Goal: Task Accomplishment & Management: Complete application form

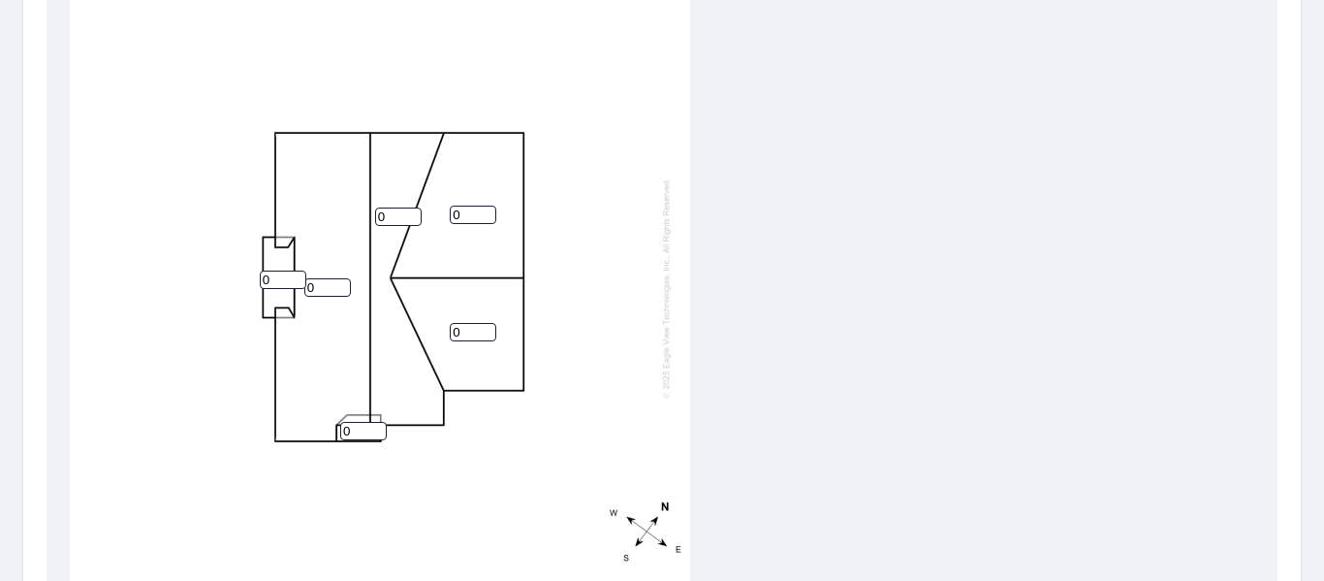
scroll to position [703, 0]
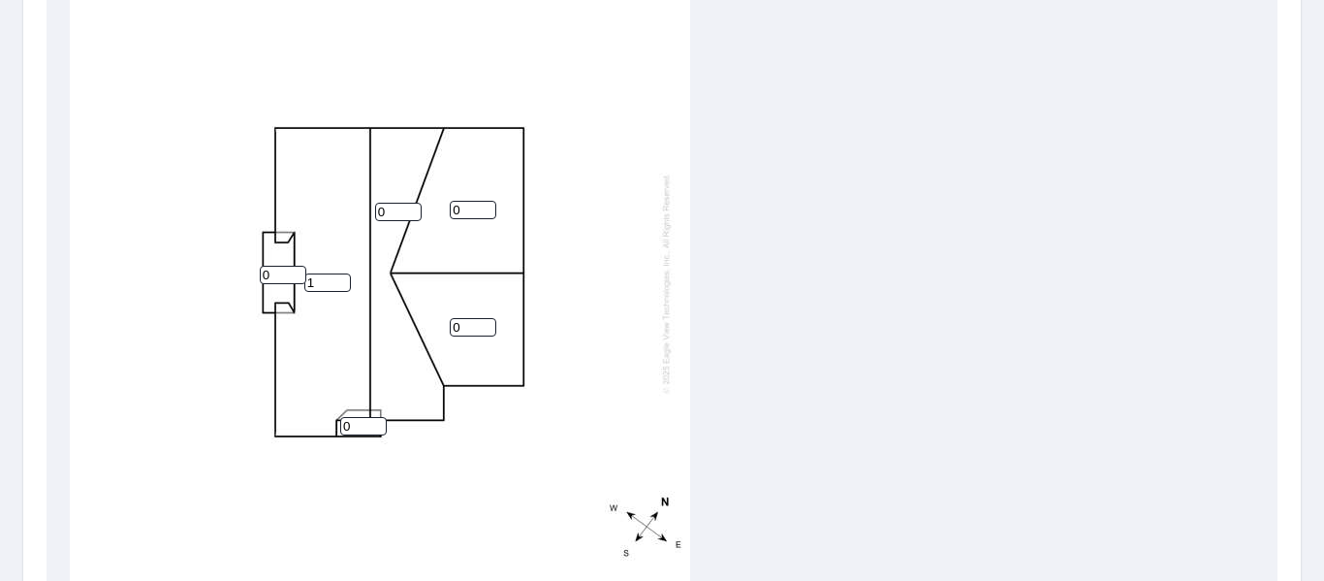
click at [334, 276] on input "1" at bounding box center [327, 282] width 47 height 18
type input "10"
click at [392, 212] on input "number" at bounding box center [398, 212] width 47 height 18
type input "10"
click at [467, 205] on input "number" at bounding box center [473, 210] width 47 height 18
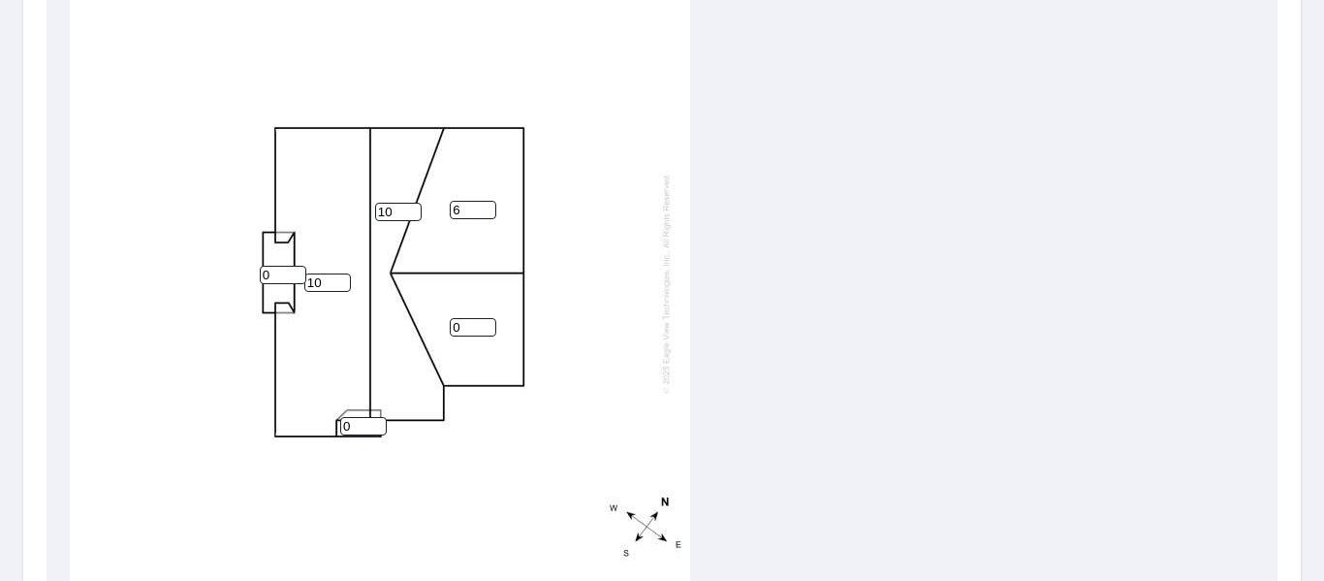
type input "6"
click at [473, 326] on input "11" at bounding box center [473, 327] width 47 height 18
type input "1"
type input "6"
click at [350, 432] on input "0" at bounding box center [363, 426] width 47 height 18
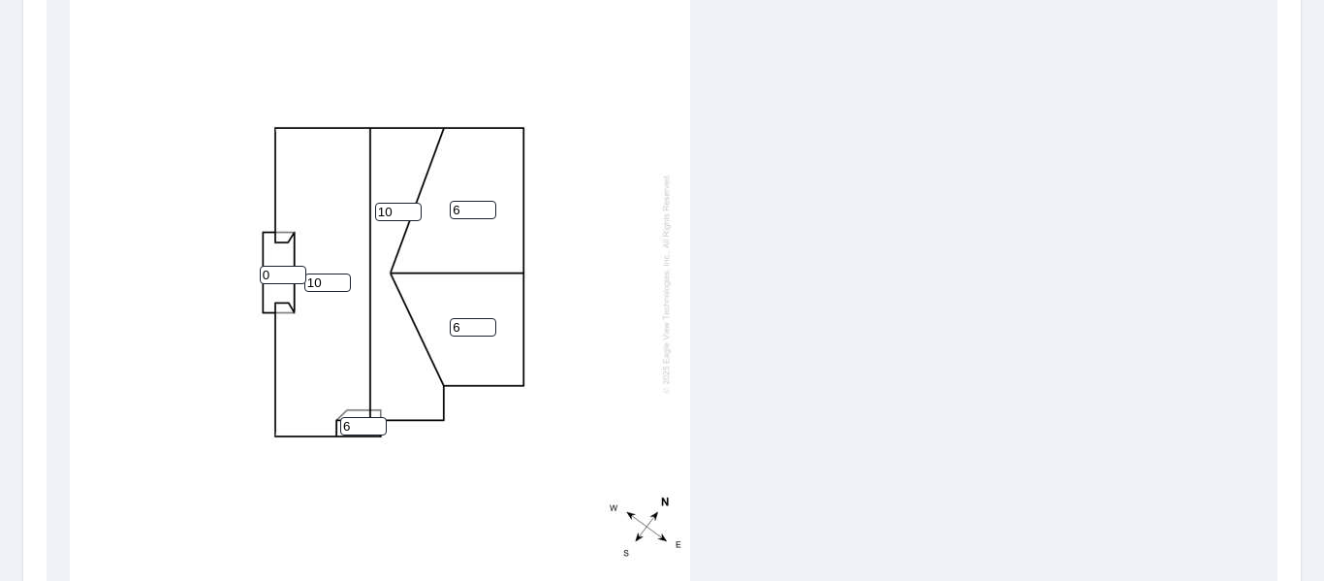
type input "6"
click at [280, 273] on input "0" at bounding box center [283, 275] width 47 height 18
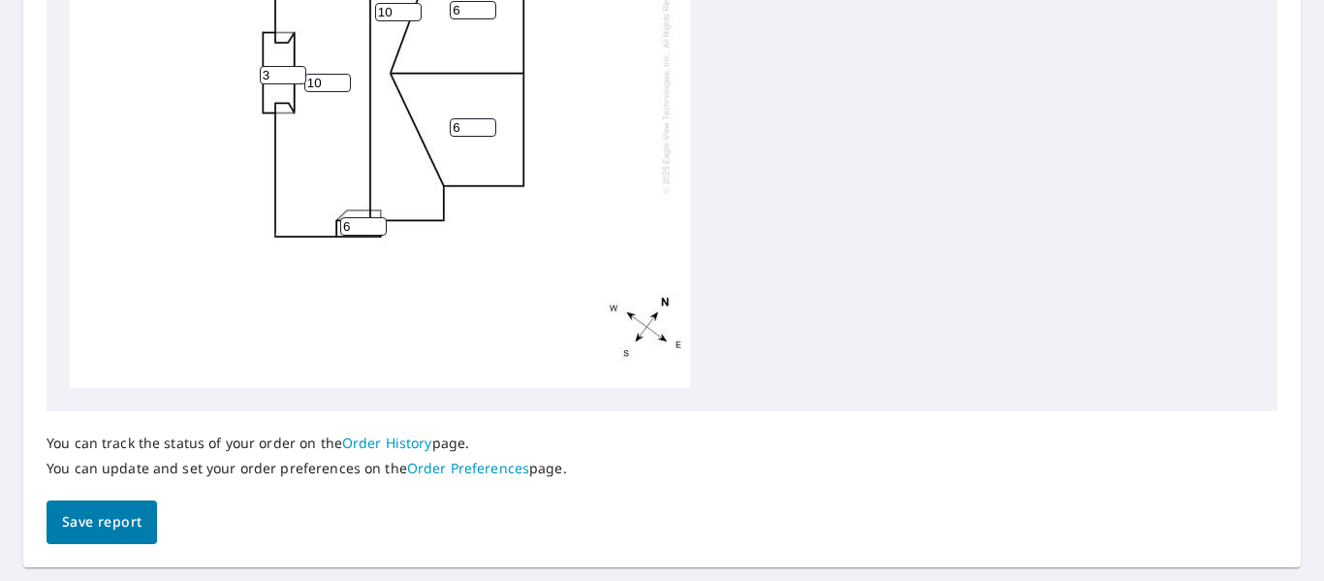
scroll to position [954, 0]
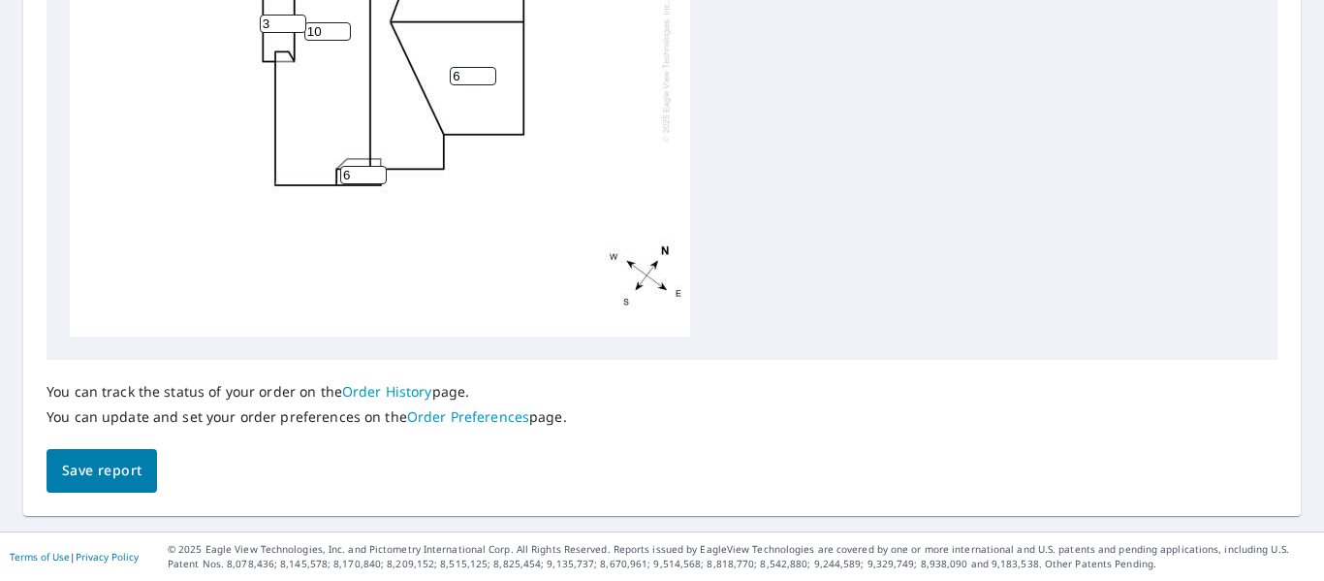
type input "3"
click at [143, 471] on button "Save report" at bounding box center [102, 471] width 111 height 44
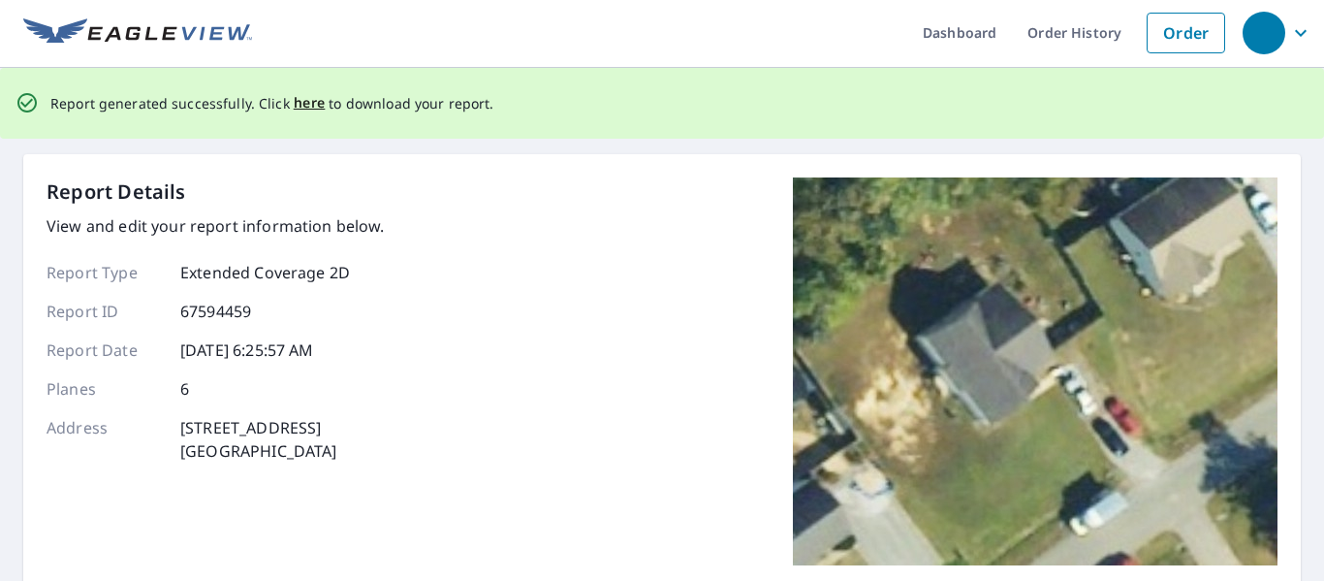
scroll to position [0, 0]
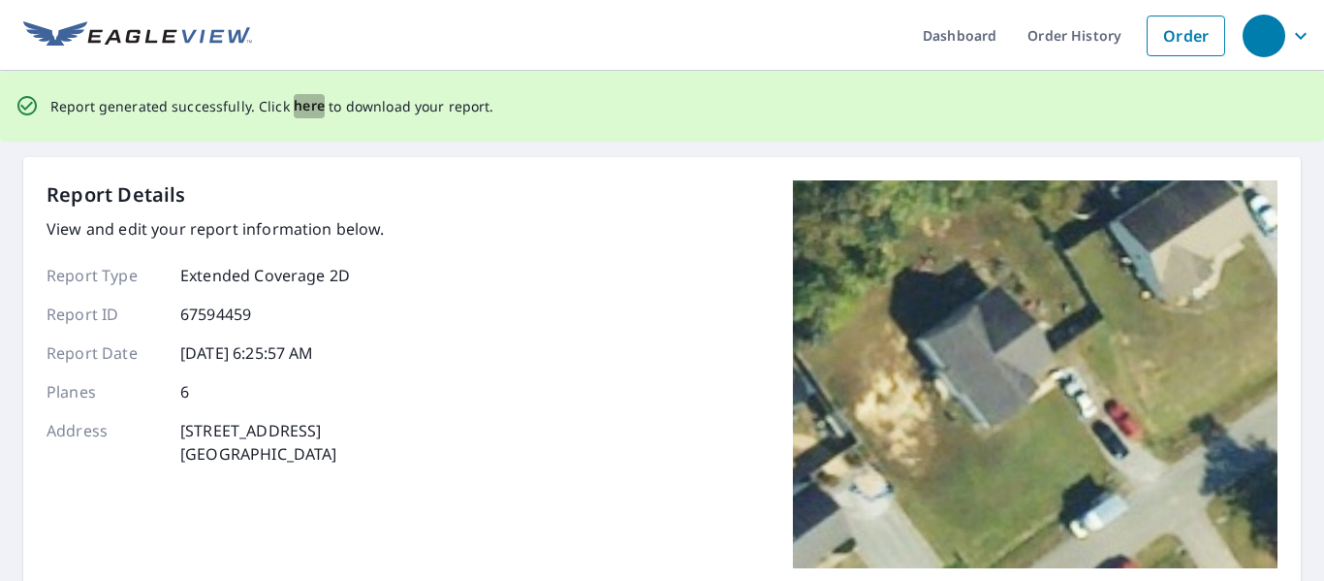
click at [308, 103] on span "here" at bounding box center [310, 106] width 32 height 24
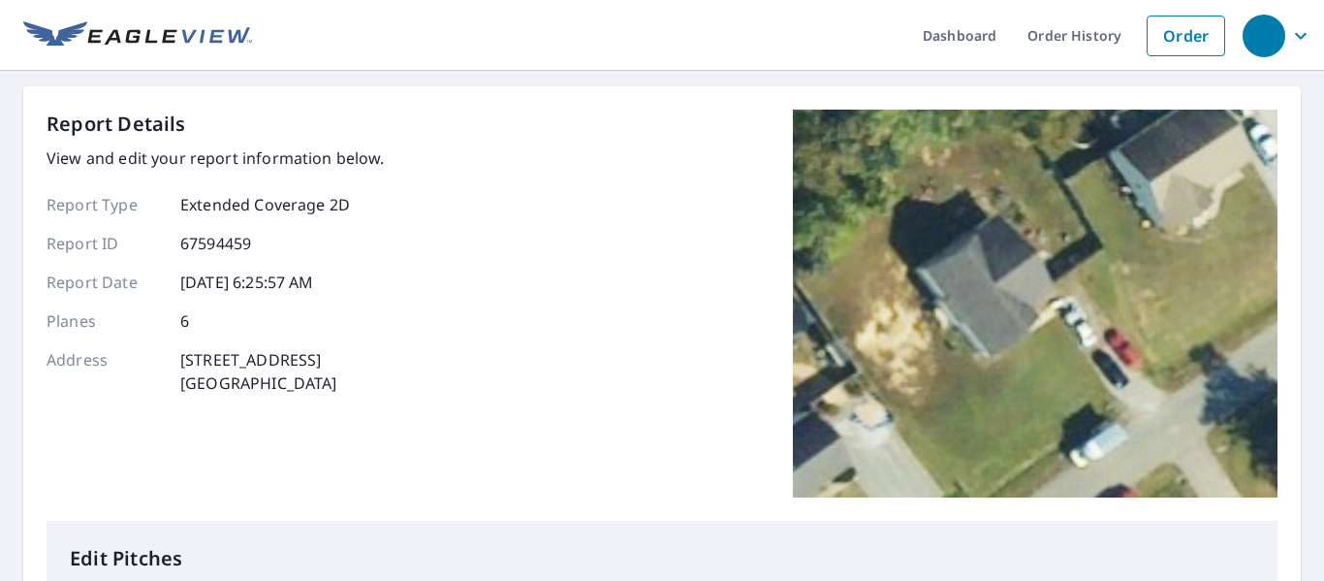
drag, startPoint x: 1147, startPoint y: 6, endPoint x: 536, endPoint y: 140, distance: 625.3
click at [536, 140] on div "Report Details View and edit your report information below. Report Type Extende…" at bounding box center [662, 315] width 1231 height 411
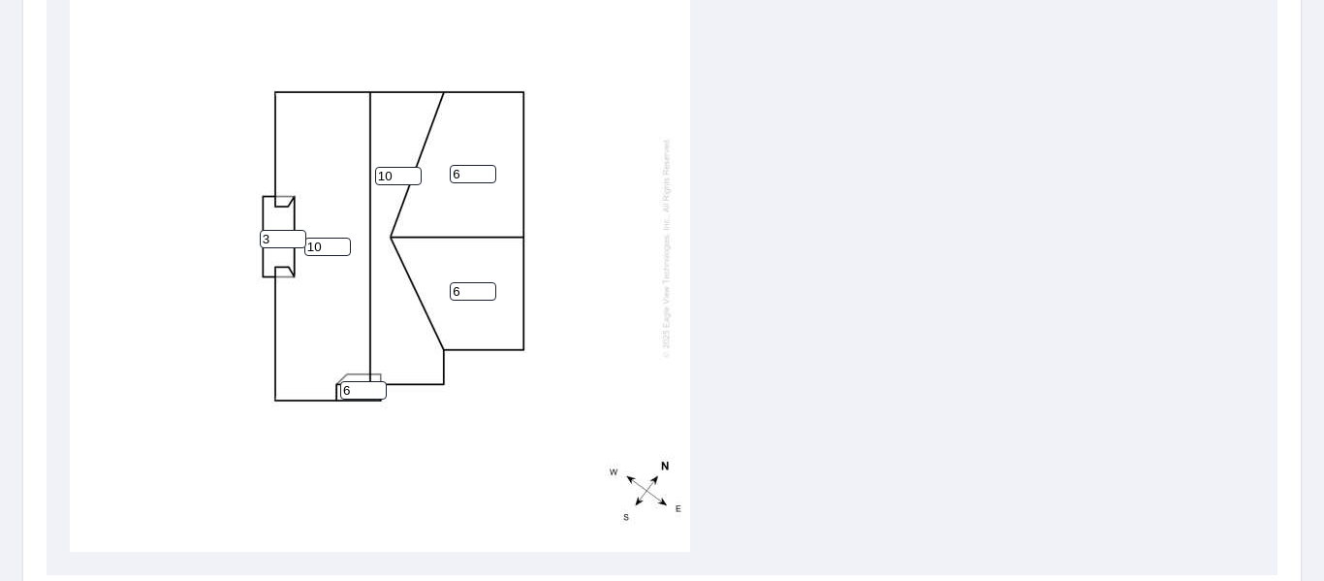
scroll to position [954, 0]
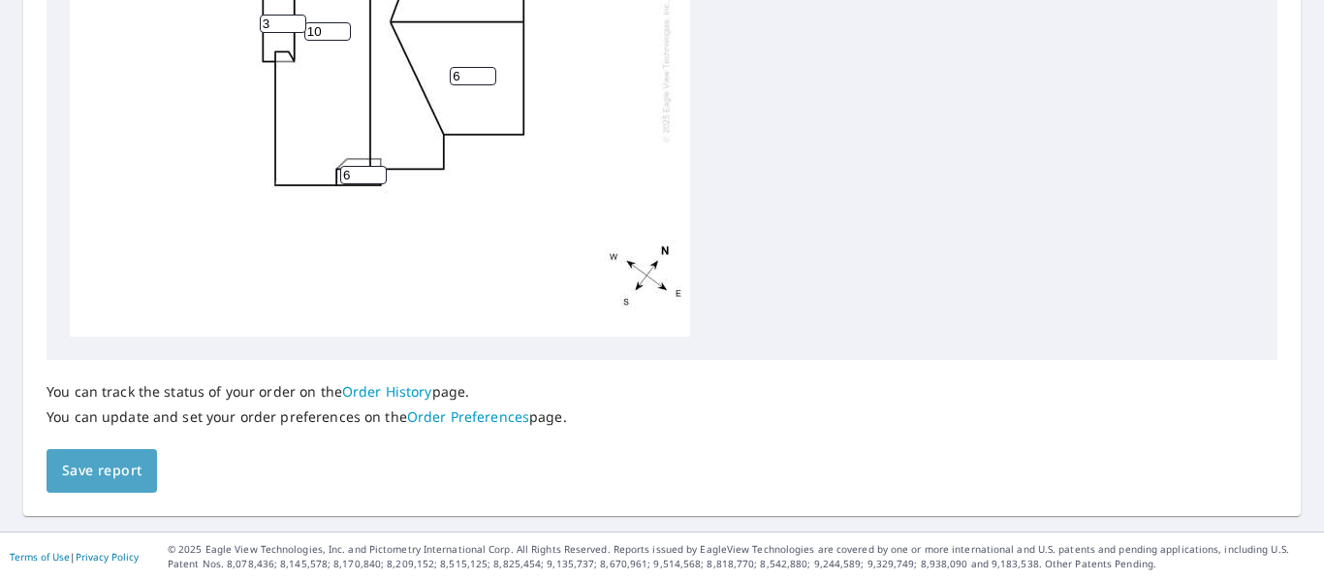
click at [108, 459] on span "Save report" at bounding box center [101, 471] width 79 height 24
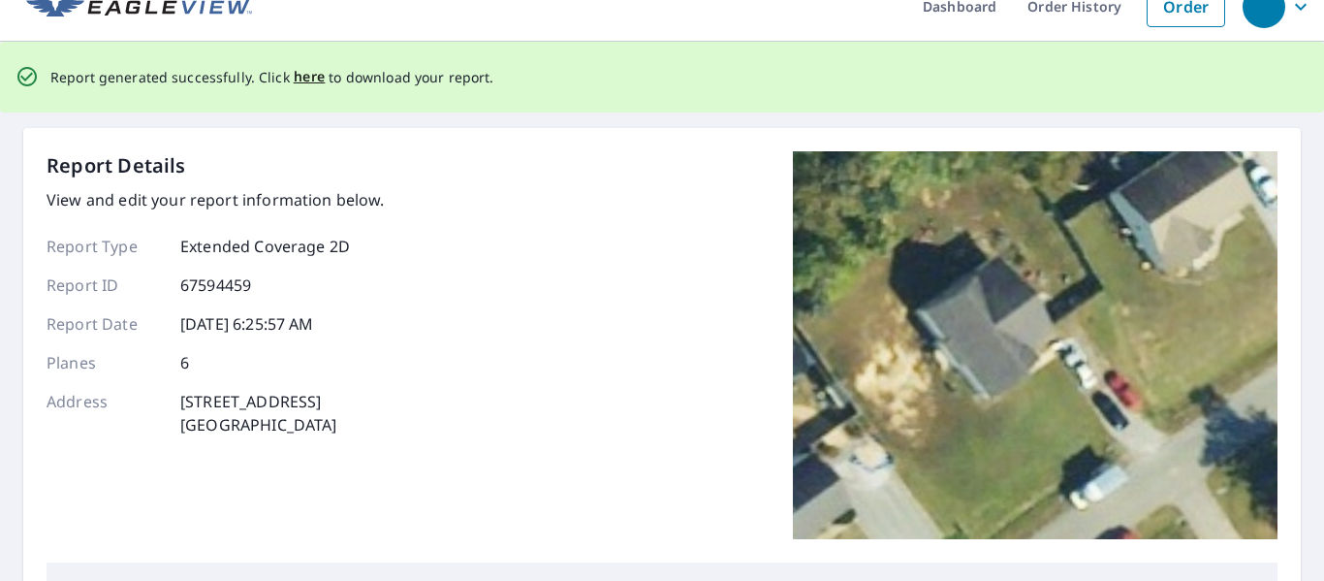
scroll to position [0, 0]
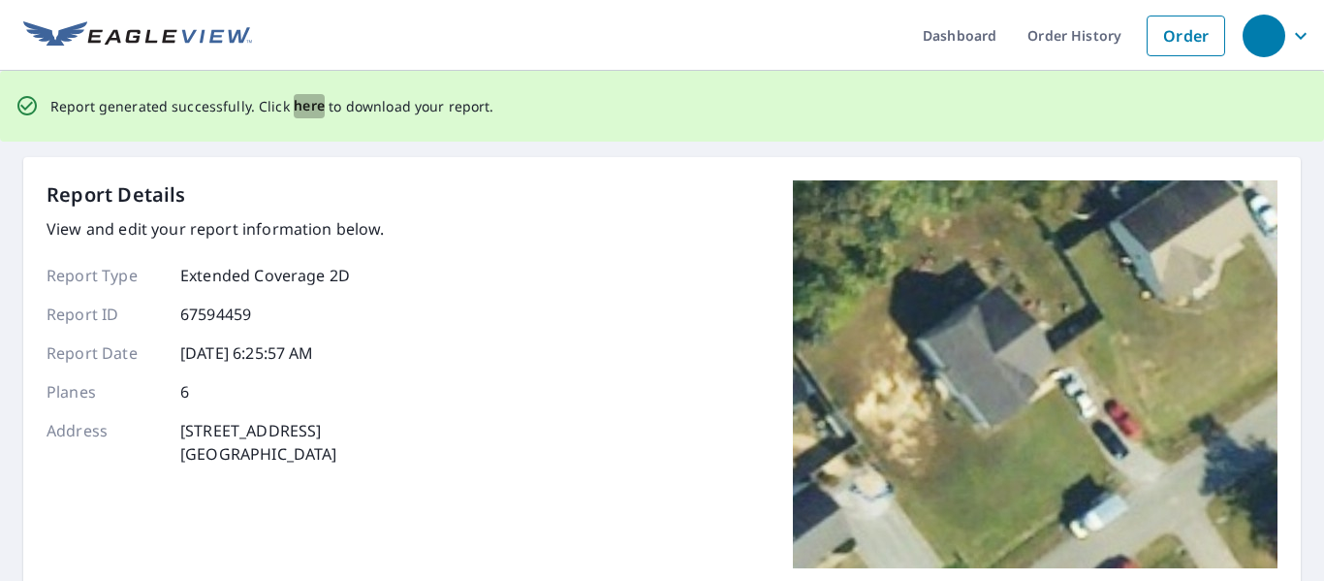
click at [308, 101] on span "here" at bounding box center [310, 106] width 32 height 24
